Goal: Task Accomplishment & Management: Use online tool/utility

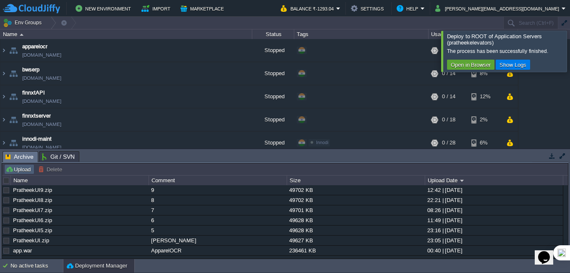
click at [24, 170] on button "Upload" at bounding box center [19, 169] width 28 height 8
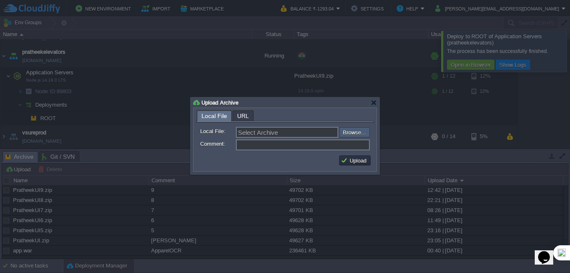
click at [354, 134] on input "file" at bounding box center [317, 132] width 106 height 10
type input "C:\fakepath\PratheekUI10.zip"
type input "PratheekUI10.zip"
type input "10"
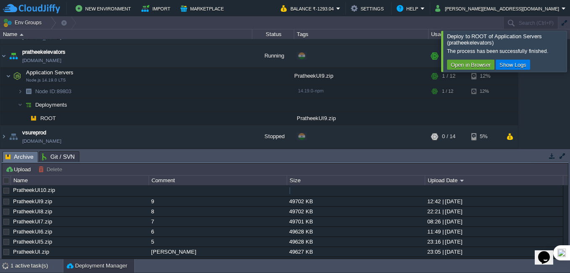
click at [570, 47] on div at bounding box center [580, 51] width 0 height 41
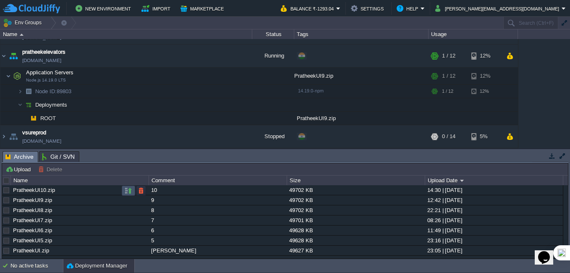
click at [125, 193] on button "button" at bounding box center [129, 191] width 8 height 8
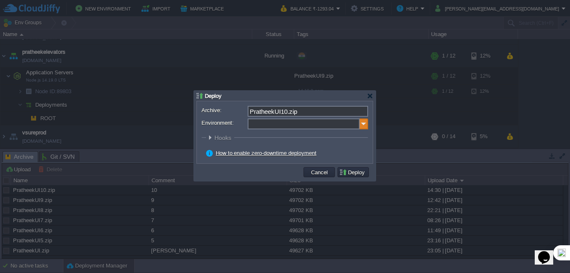
click at [362, 125] on img at bounding box center [364, 123] width 8 height 11
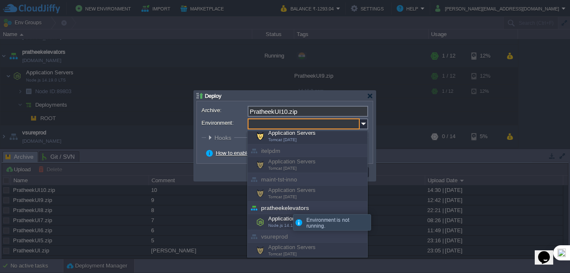
scroll to position [274, 0]
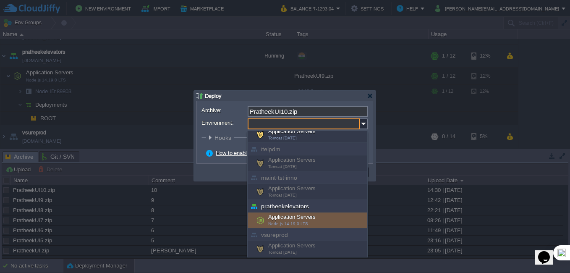
click at [283, 218] on div "Application Servers Node.js 14.19.0 LTS" at bounding box center [308, 221] width 120 height 16
type input "Application Servers (pratheekelevators)"
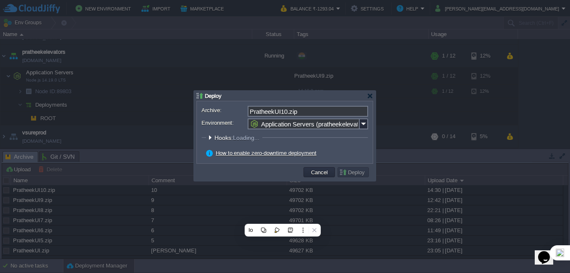
click at [352, 148] on form "Archive: PratheekUI10.zip Environment: Application Servers (pratheekelevators) …" at bounding box center [285, 132] width 167 height 53
click at [357, 173] on button "Deploy" at bounding box center [353, 172] width 28 height 8
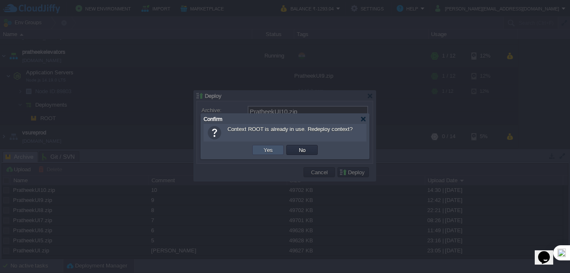
click at [263, 151] on button "Yes" at bounding box center [268, 150] width 14 height 8
